Goal: Navigation & Orientation: Find specific page/section

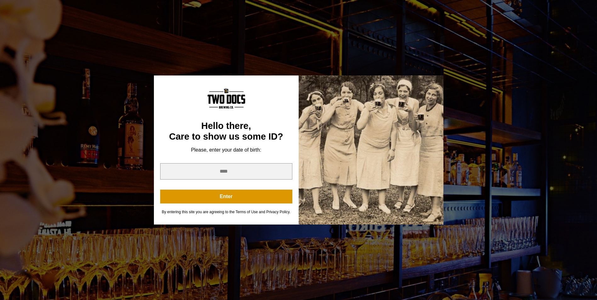
scroll to position [157, 0]
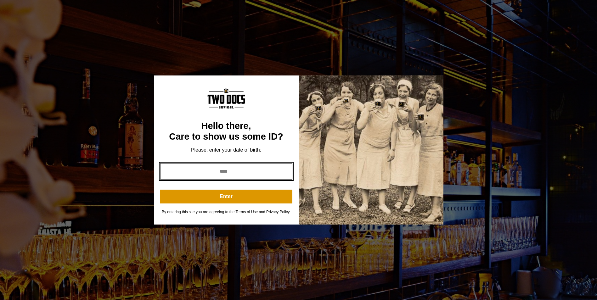
click at [244, 171] on input "year" at bounding box center [226, 171] width 132 height 16
click at [215, 169] on input "year" at bounding box center [226, 171] width 132 height 16
type input "****"
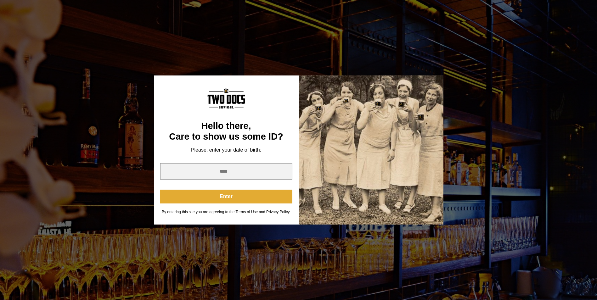
click at [224, 193] on button "Enter" at bounding box center [226, 197] width 132 height 14
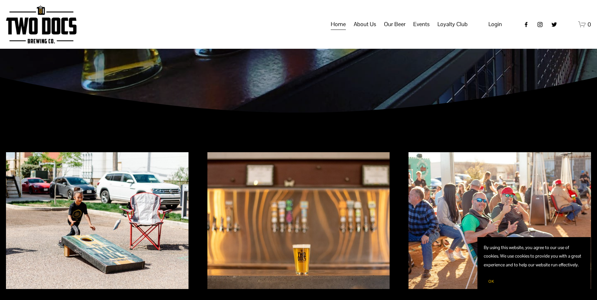
click at [392, 30] on span "Our Beer" at bounding box center [395, 24] width 22 height 11
click at [0, 0] on span "Taproom Menu" at bounding box center [0, 0] width 0 height 0
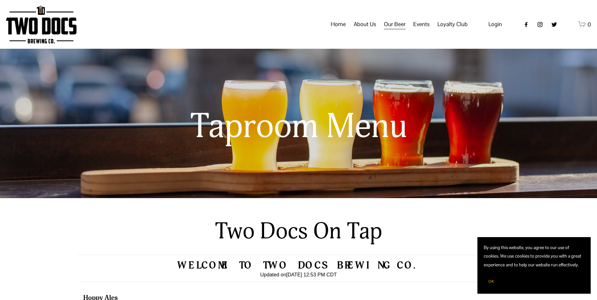
click at [341, 29] on link "Home" at bounding box center [337, 25] width 15 height 12
